Goal: Task Accomplishment & Management: Use online tool/utility

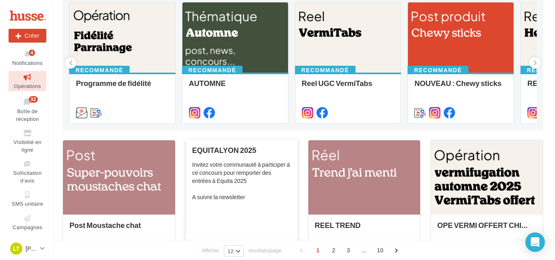
scroll to position [122, 0]
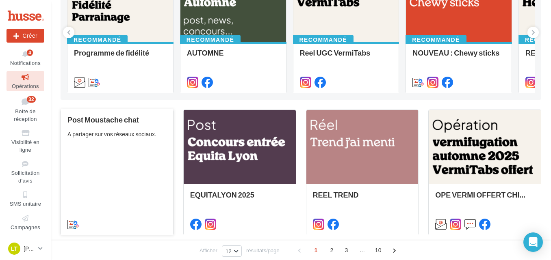
click at [110, 189] on div "Post Moustache chat A partager sur vos réseaux sociaux." at bounding box center [116, 172] width 99 height 112
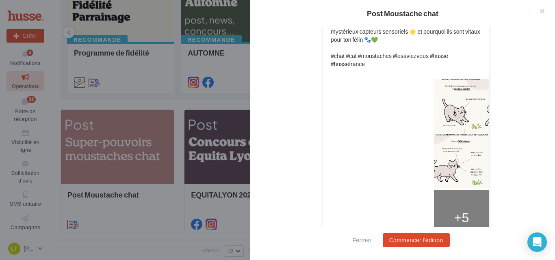
scroll to position [325, 0]
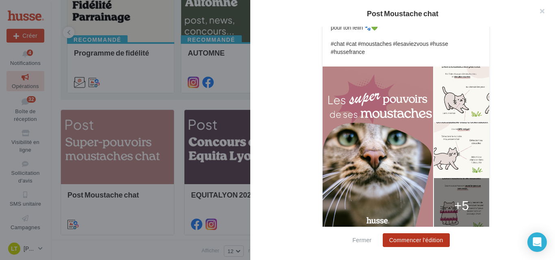
click at [409, 243] on button "Commencer l'édition" at bounding box center [416, 241] width 67 height 14
click at [409, 243] on span "Commencer l'édition" at bounding box center [416, 241] width 67 height 14
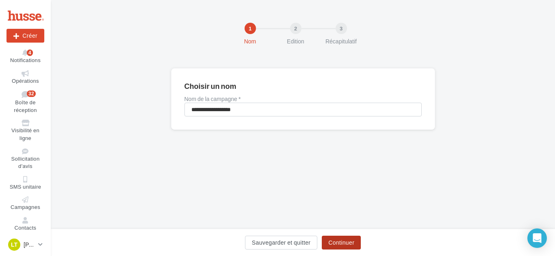
click at [354, 243] on button "Continuer" at bounding box center [341, 243] width 39 height 14
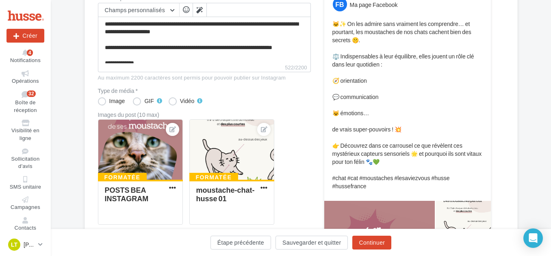
scroll to position [122, 0]
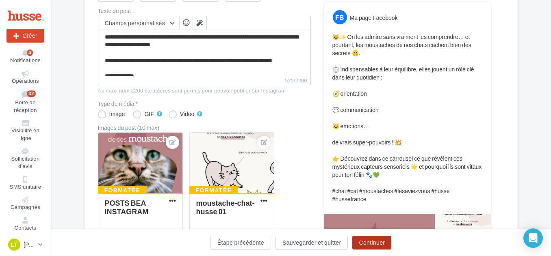
click at [372, 242] on button "Continuer" at bounding box center [371, 243] width 39 height 14
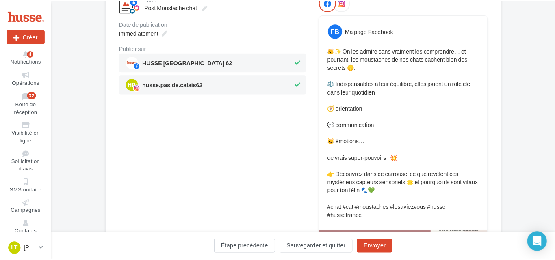
scroll to position [108, 0]
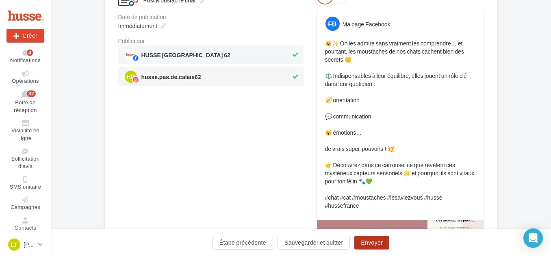
click at [373, 246] on button "Envoyer" at bounding box center [371, 243] width 35 height 14
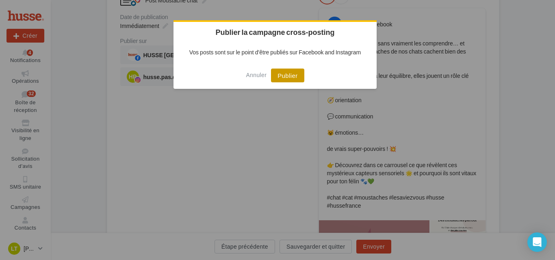
click at [296, 74] on button "Publier" at bounding box center [287, 76] width 33 height 14
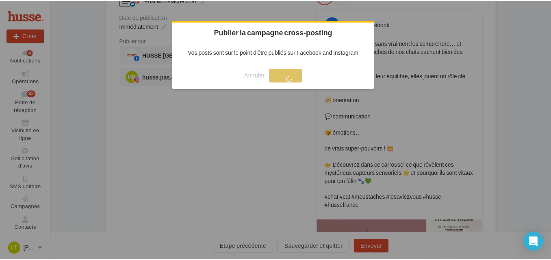
scroll to position [13, 0]
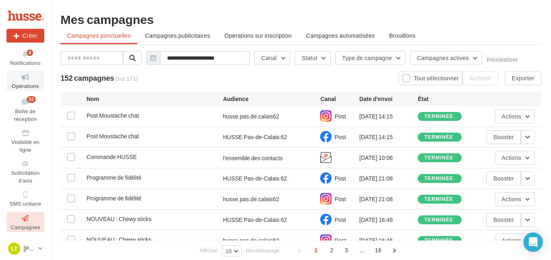
click at [25, 78] on icon at bounding box center [25, 77] width 33 height 9
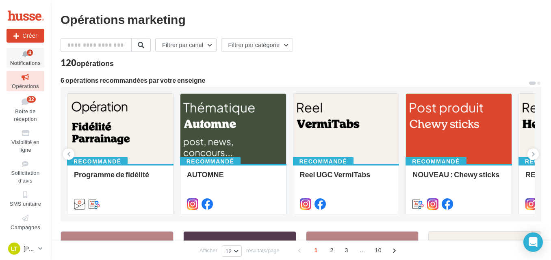
click at [22, 58] on icon at bounding box center [25, 54] width 33 height 9
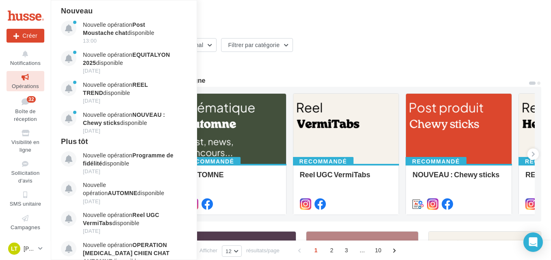
drag, startPoint x: 354, startPoint y: 45, endPoint x: 258, endPoint y: 77, distance: 101.3
click at [355, 45] on div "Filtrer par canal Filtrer par catégorie" at bounding box center [301, 46] width 481 height 17
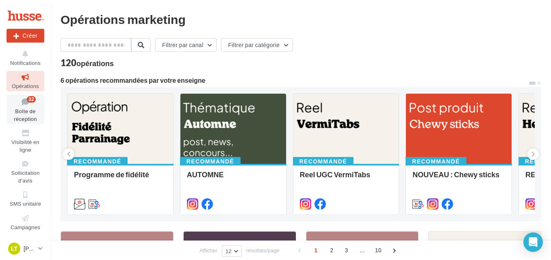
click at [23, 102] on icon at bounding box center [25, 101] width 33 height 11
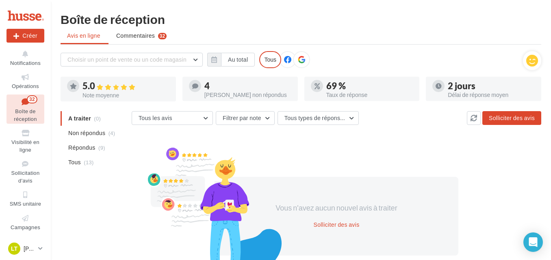
scroll to position [41, 0]
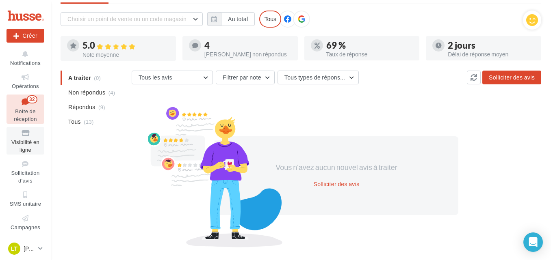
click at [21, 145] on link "Visibilité en ligne" at bounding box center [25, 141] width 38 height 28
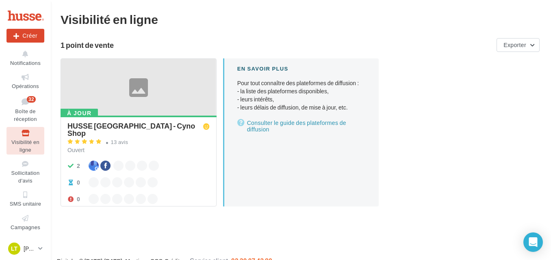
scroll to position [13, 0]
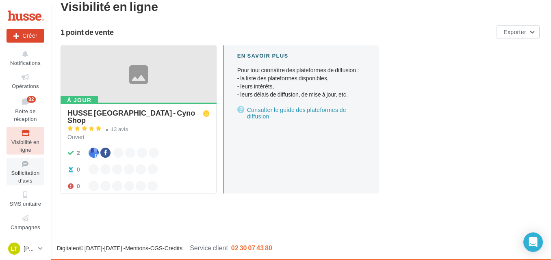
click at [32, 162] on icon at bounding box center [25, 164] width 33 height 9
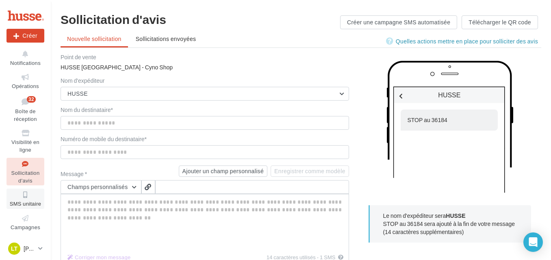
click at [22, 201] on span "SMS unitaire" at bounding box center [26, 204] width 32 height 6
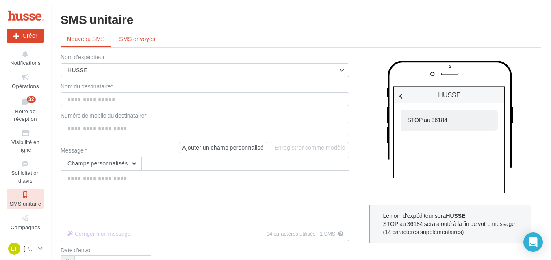
click at [147, 43] on li "SMS envoyés" at bounding box center [137, 39] width 49 height 15
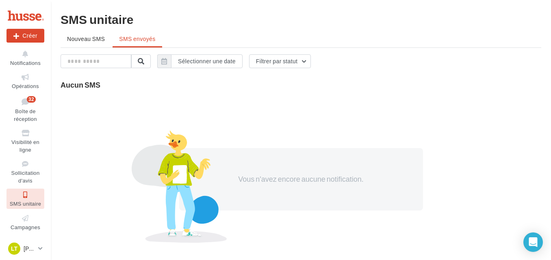
click at [87, 40] on span "Nouveau SMS" at bounding box center [86, 38] width 38 height 7
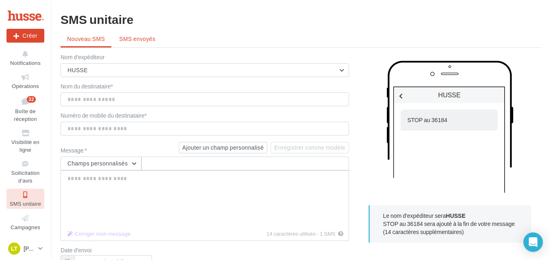
click at [142, 41] on span "SMS envoyés" at bounding box center [137, 38] width 36 height 7
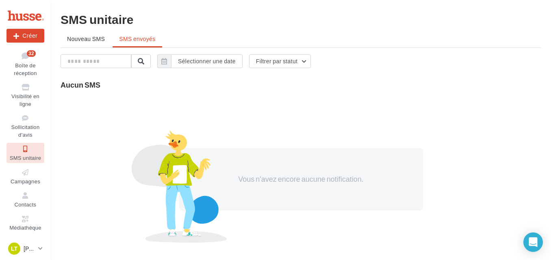
scroll to position [78, 0]
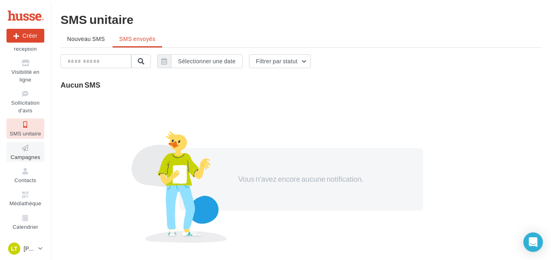
click at [26, 152] on icon at bounding box center [25, 148] width 33 height 9
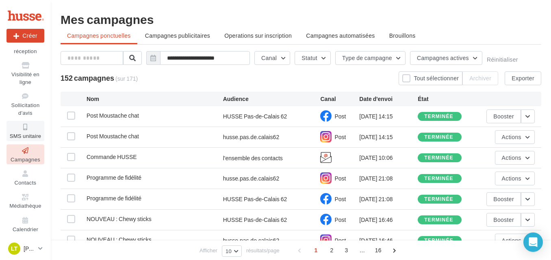
scroll to position [78, 0]
click at [31, 173] on icon at bounding box center [25, 171] width 33 height 9
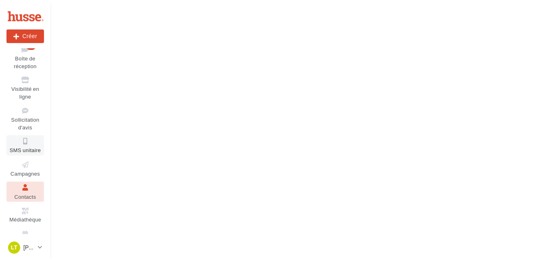
scroll to position [78, 0]
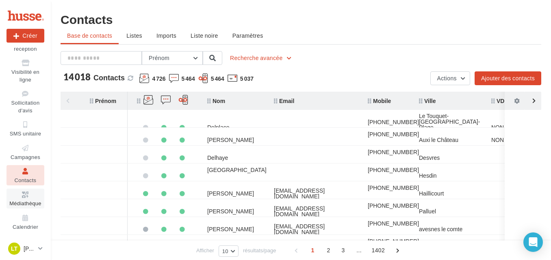
click at [22, 201] on span "Médiathèque" at bounding box center [25, 204] width 32 height 6
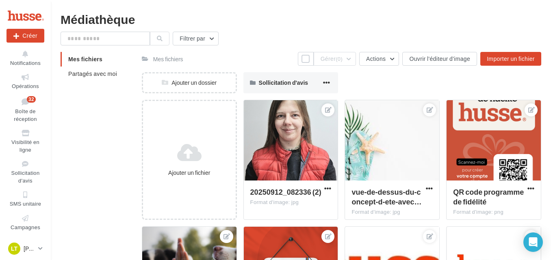
scroll to position [78, 0]
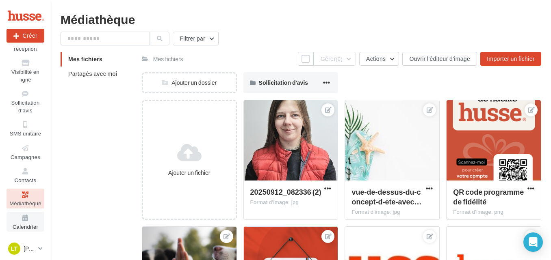
click at [32, 224] on span "Calendrier" at bounding box center [26, 227] width 26 height 6
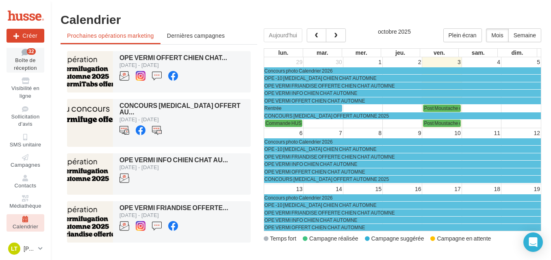
click at [27, 63] on span "Boîte de réception" at bounding box center [25, 64] width 23 height 14
